Goal: Task Accomplishment & Management: Complete application form

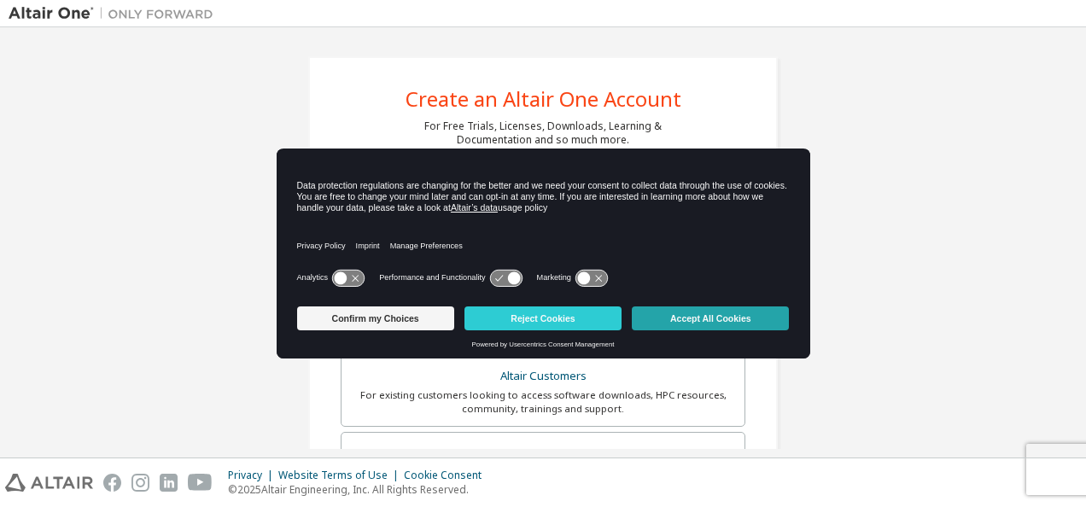
click at [730, 307] on button "Accept All Cookies" at bounding box center [710, 319] width 157 height 24
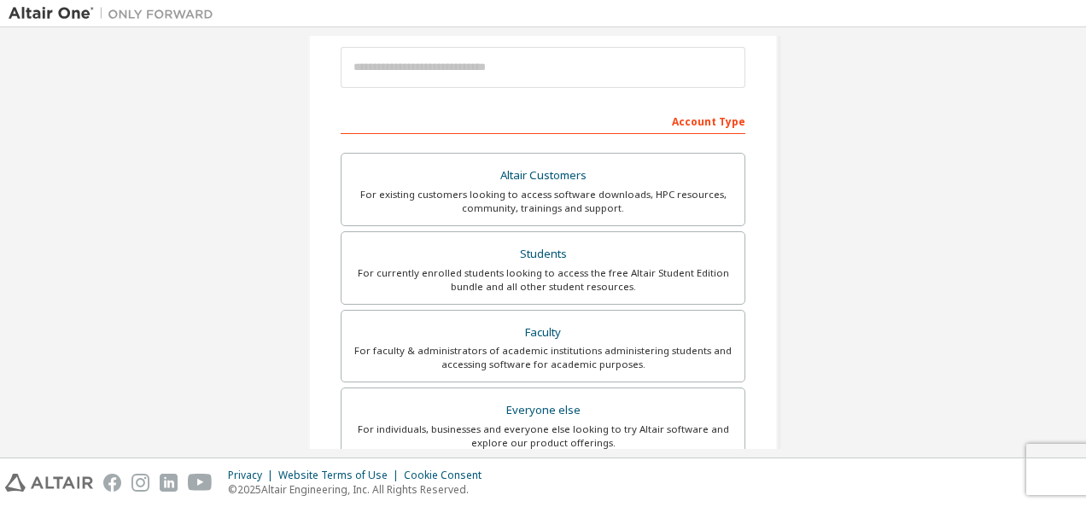
scroll to position [202, 0]
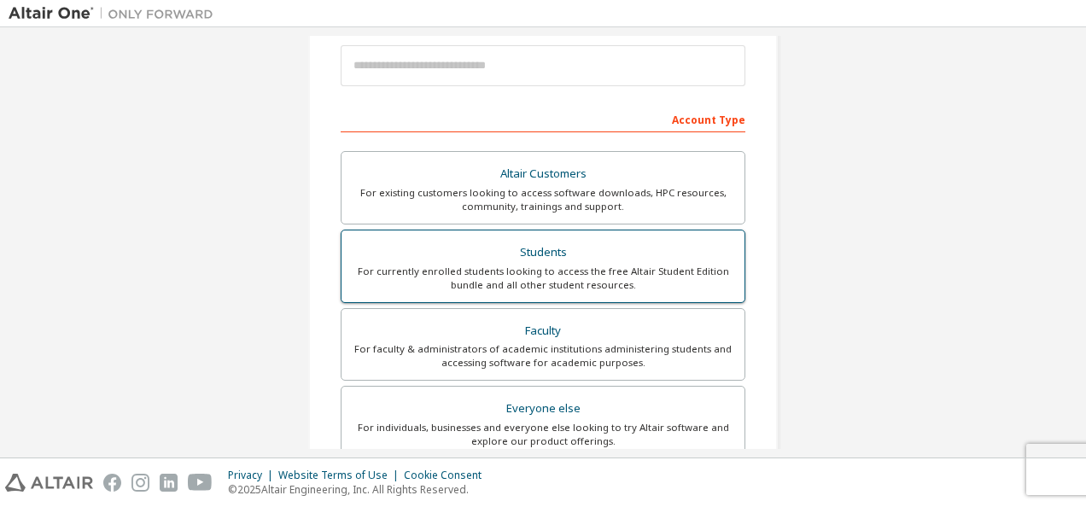
click at [618, 254] on div "Students" at bounding box center [543, 253] width 382 height 24
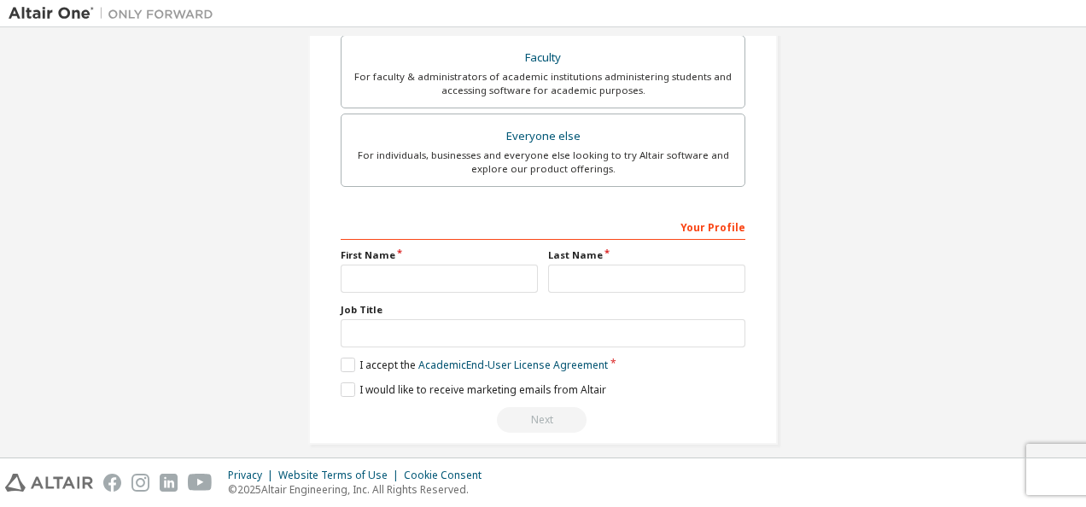
scroll to position [531, 0]
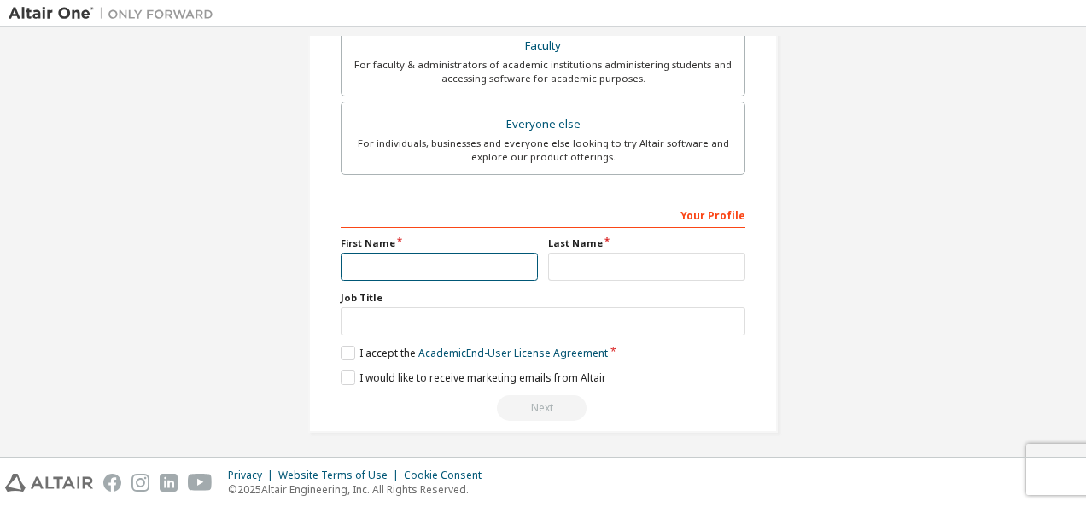
click at [483, 260] on input "text" at bounding box center [439, 267] width 197 height 28
type input "**********"
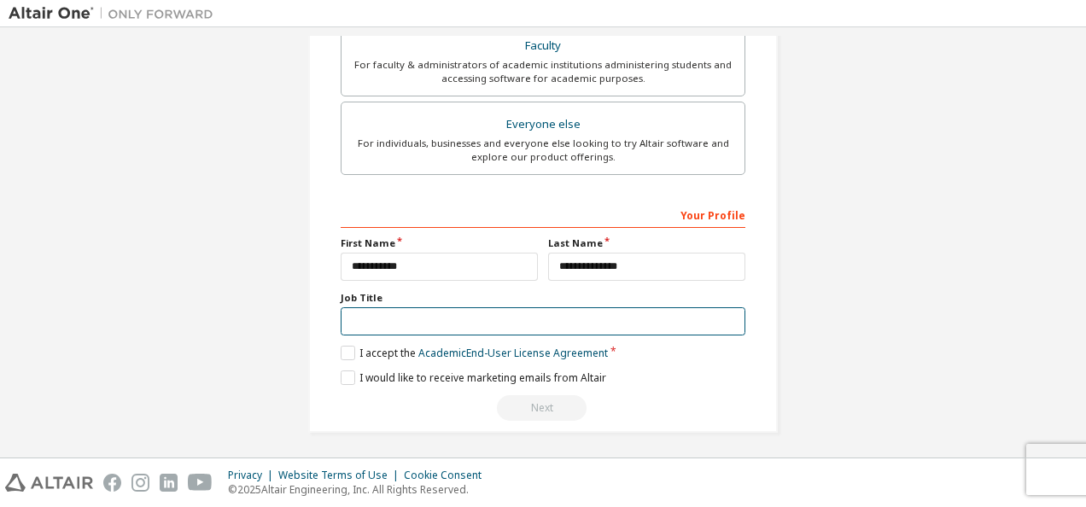
click at [407, 307] on input "text" at bounding box center [543, 321] width 405 height 28
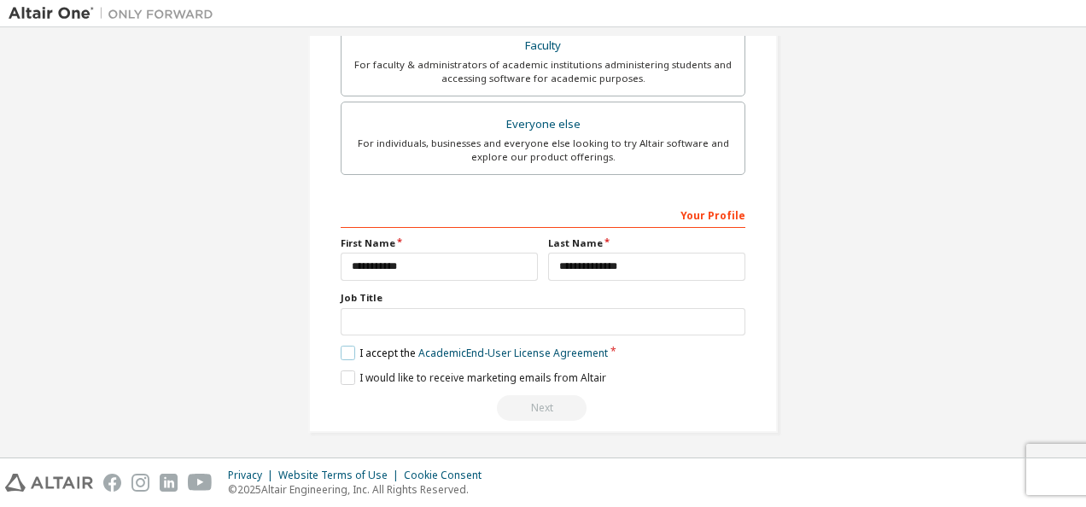
click at [352, 353] on label "I accept the Academic End-User License Agreement" at bounding box center [474, 353] width 267 height 15
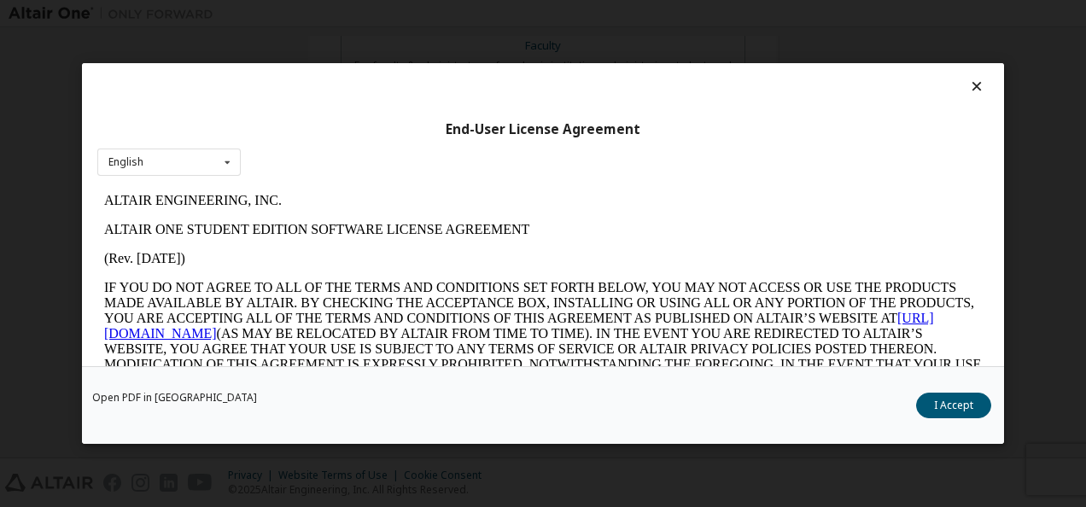
scroll to position [0, 0]
click at [234, 166] on icon at bounding box center [227, 162] width 21 height 26
click at [394, 197] on p "ALTAIR ENGINEERING, INC." at bounding box center [543, 200] width 878 height 15
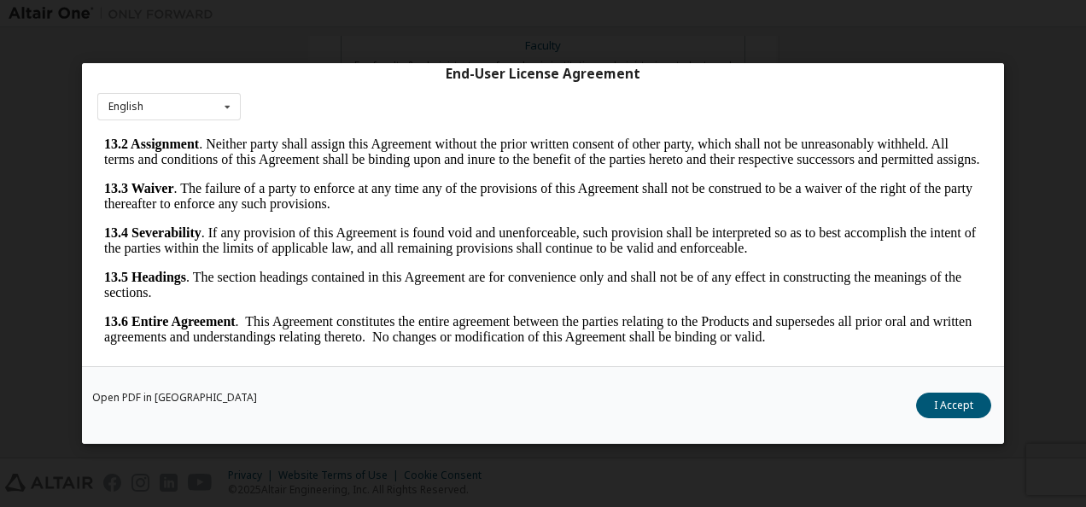
scroll to position [67, 0]
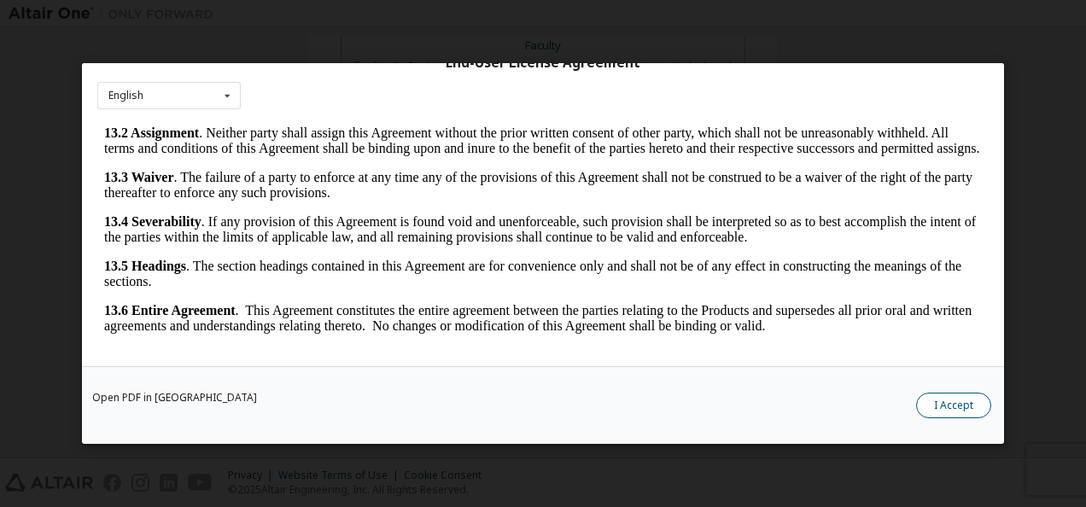
click at [937, 400] on button "I Accept" at bounding box center [953, 406] width 75 height 26
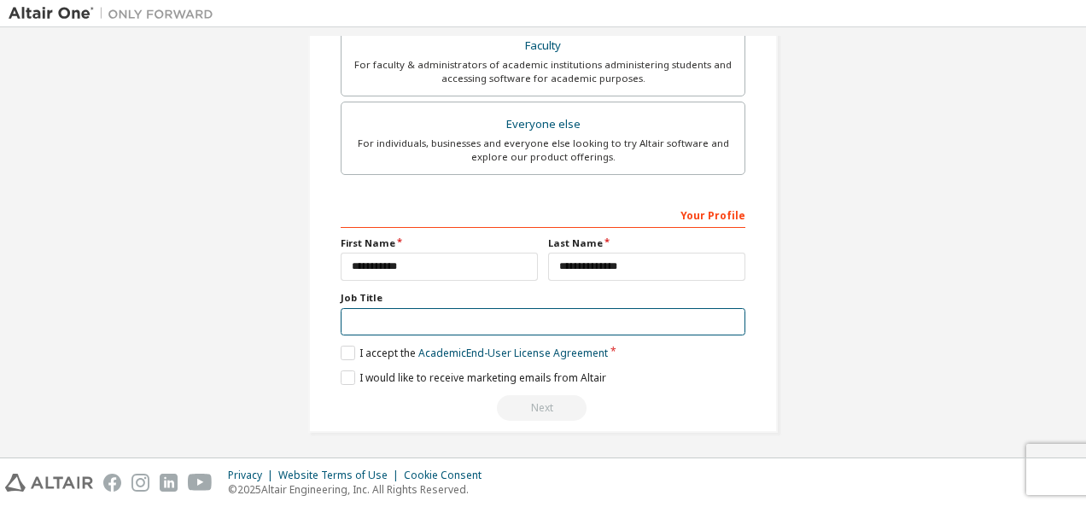
click at [492, 309] on input "text" at bounding box center [543, 322] width 405 height 28
type input "****"
click at [385, 315] on input "****" at bounding box center [543, 322] width 405 height 28
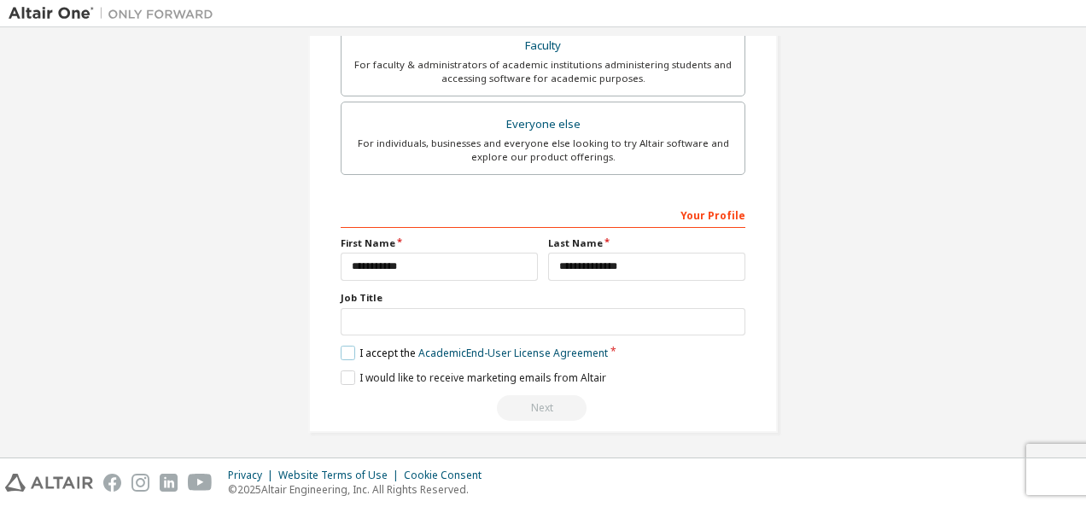
click at [341, 346] on label "I accept the Academic End-User License Agreement" at bounding box center [474, 353] width 267 height 15
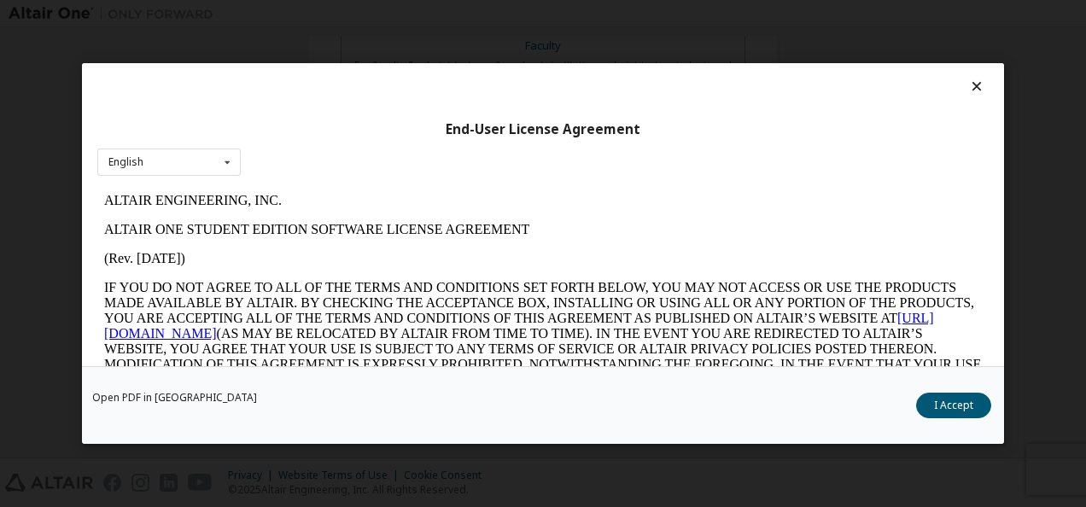
scroll to position [0, 0]
click at [938, 401] on button "I Accept" at bounding box center [953, 406] width 75 height 26
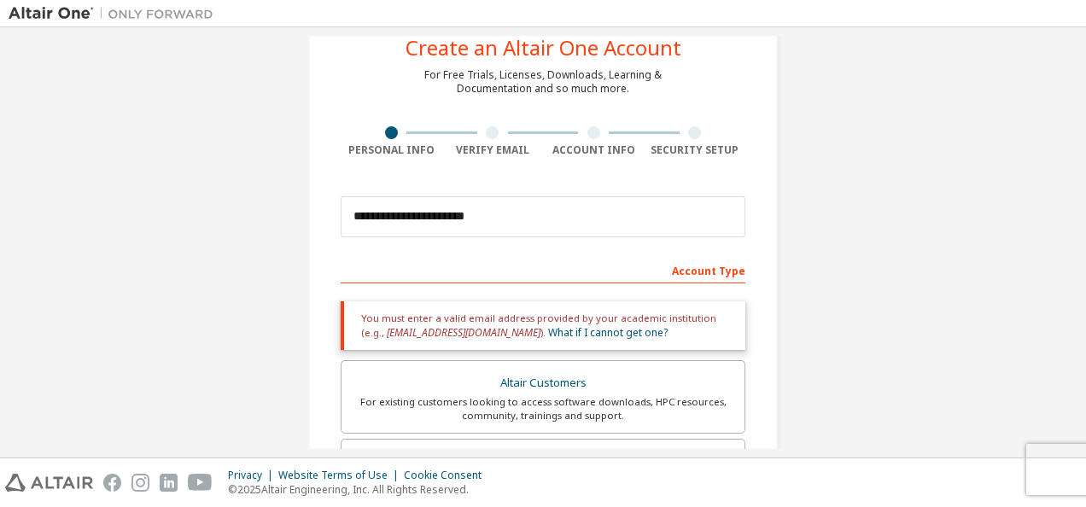
scroll to position [50, 0]
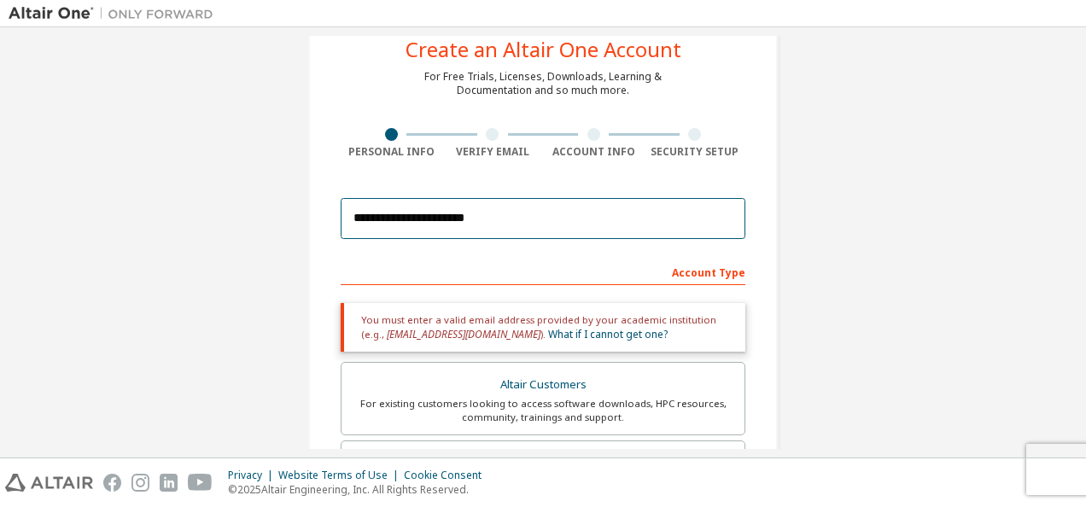
click at [441, 222] on input "**********" at bounding box center [543, 218] width 405 height 41
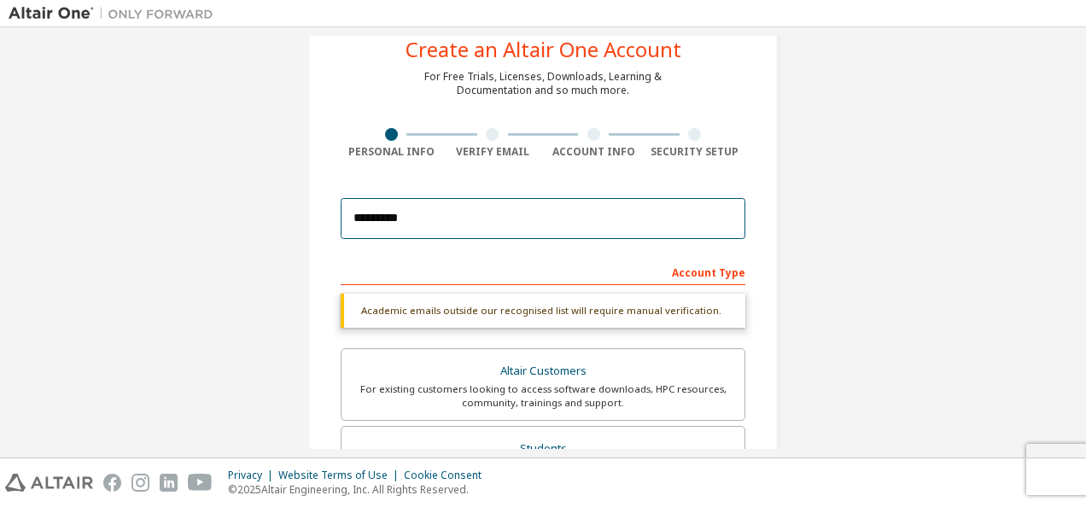
type input "**********"
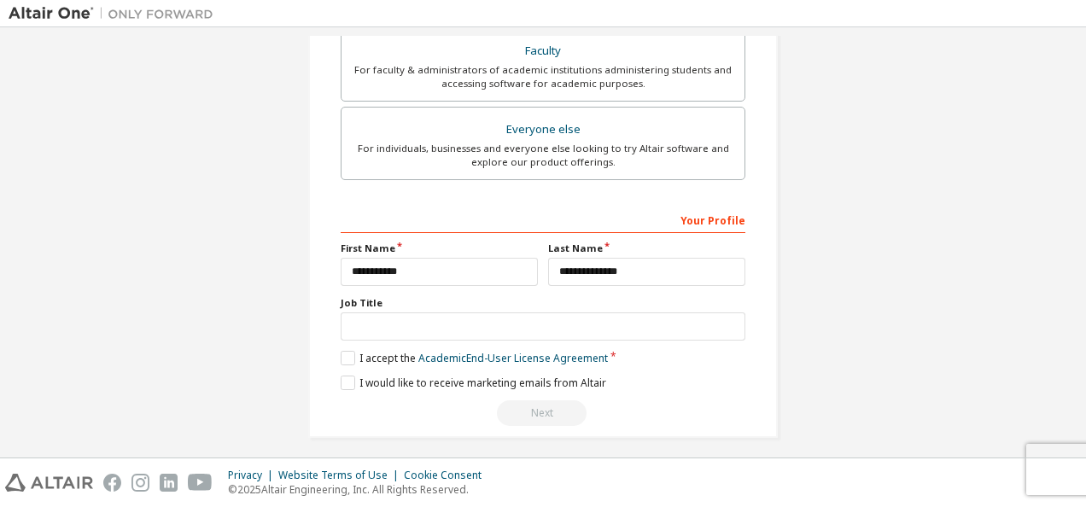
scroll to position [531, 0]
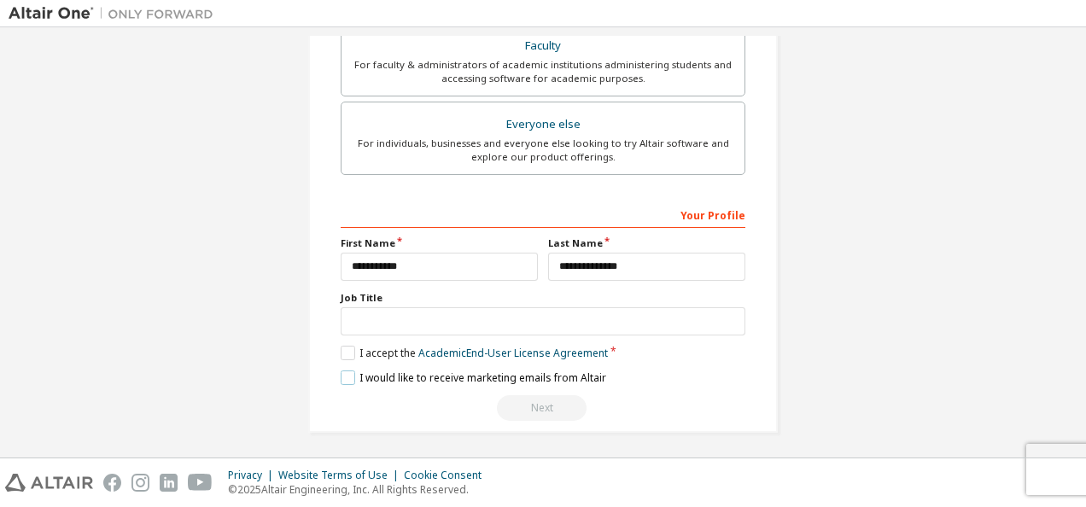
click at [357, 371] on label "I would like to receive marketing emails from Altair" at bounding box center [474, 378] width 266 height 15
click at [345, 374] on label "I would like to receive marketing emails from Altair" at bounding box center [474, 378] width 266 height 15
click at [519, 400] on button "Next" at bounding box center [542, 408] width 90 height 26
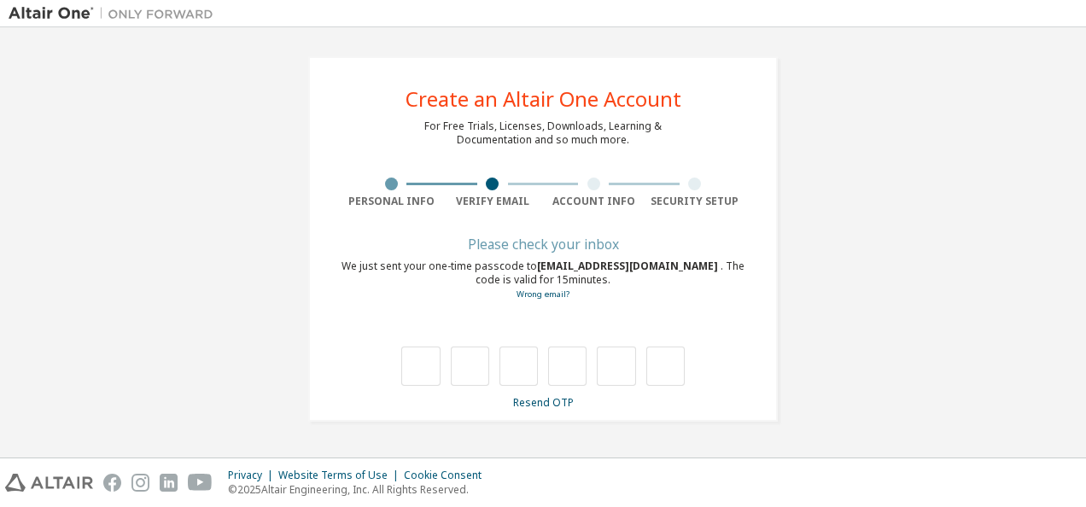
scroll to position [0, 0]
type input "*"
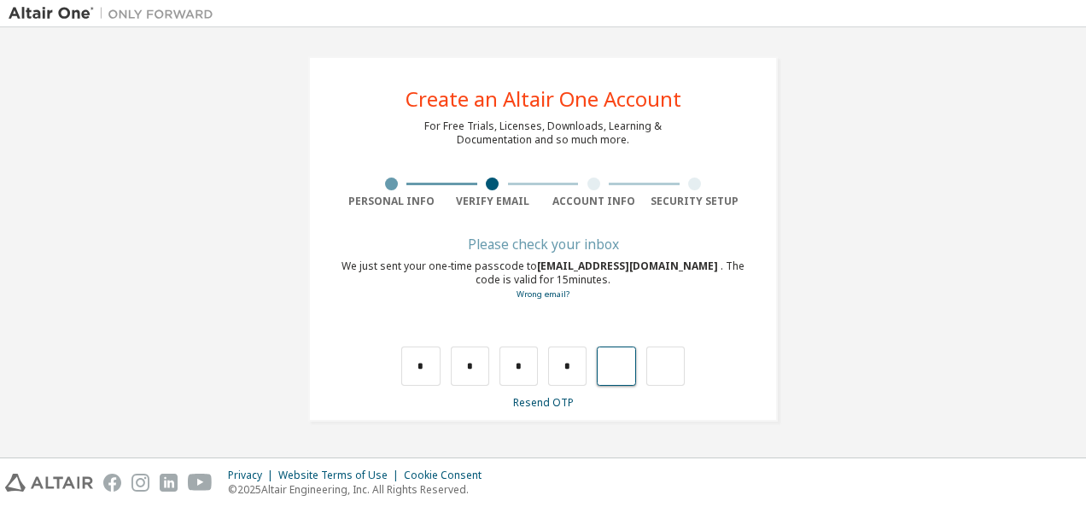
type input "*"
